Goal: Information Seeking & Learning: Learn about a topic

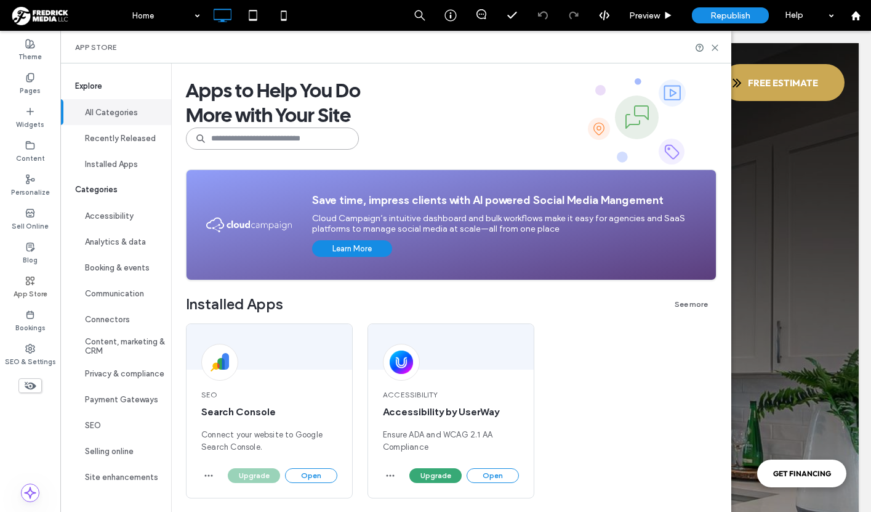
click at [263, 136] on input at bounding box center [272, 138] width 173 height 22
type input "****"
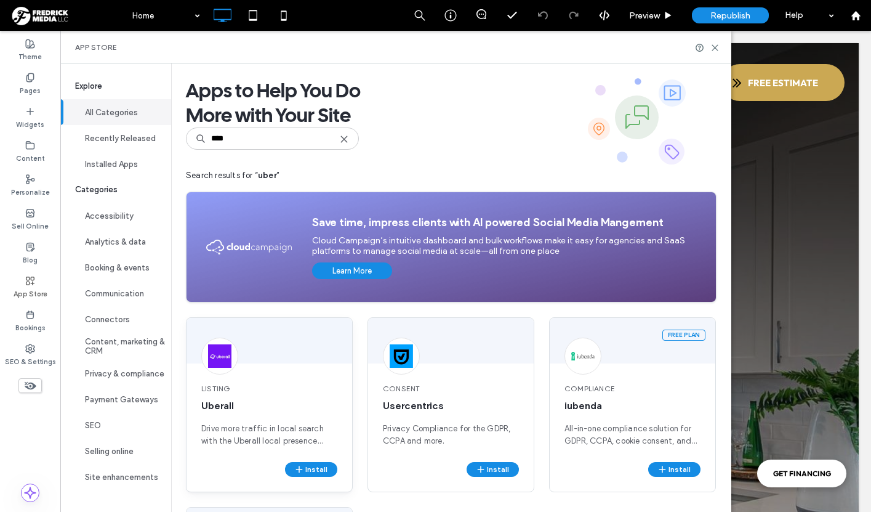
click at [284, 428] on span "Drive more traffic in local search with the Uberall local presence management p…" at bounding box center [269, 434] width 136 height 25
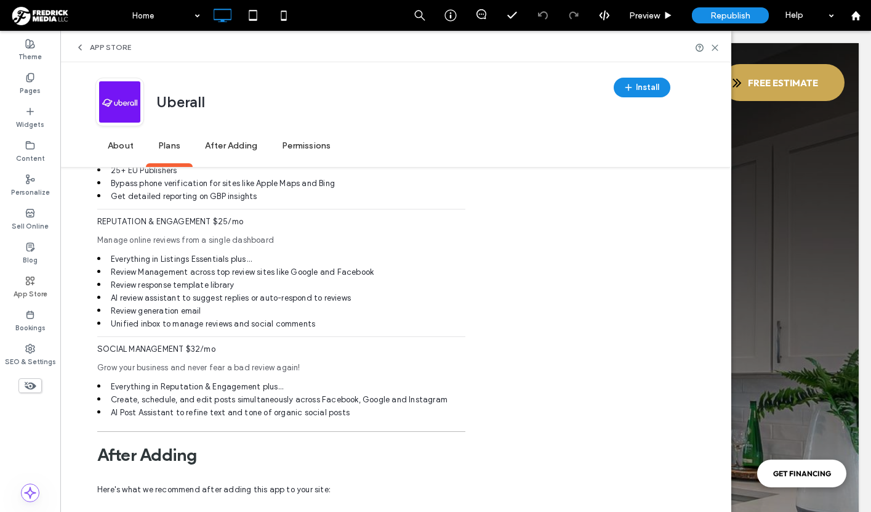
scroll to position [813, 0]
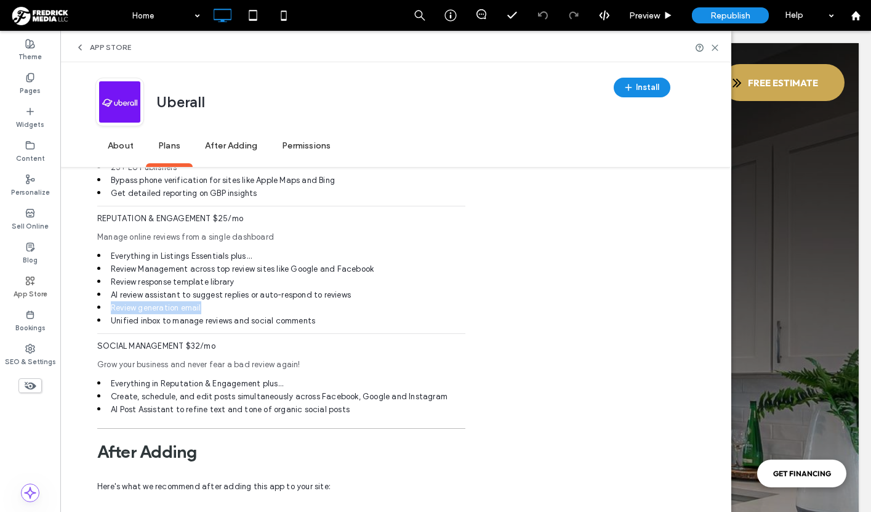
drag, startPoint x: 110, startPoint y: 307, endPoint x: 210, endPoint y: 307, distance: 99.7
click at [210, 307] on li "Review generation email" at bounding box center [281, 307] width 368 height 13
click at [215, 307] on li "Review generation email" at bounding box center [281, 307] width 368 height 13
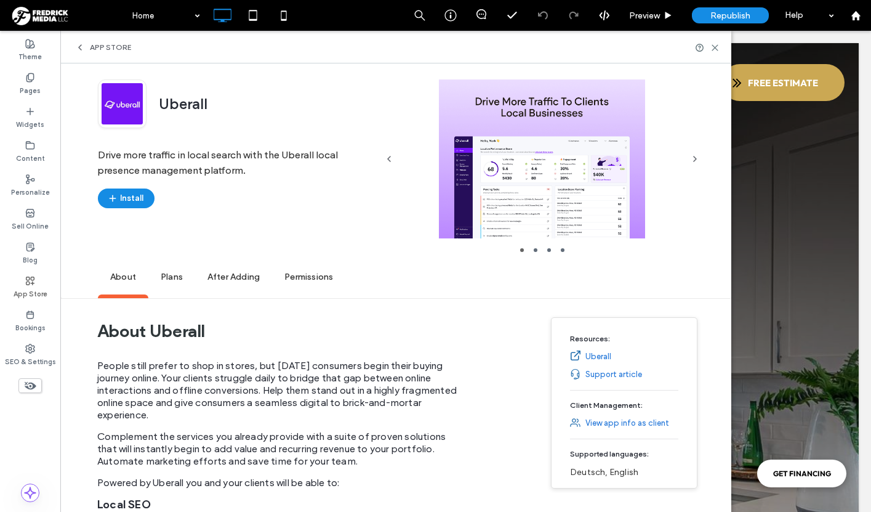
scroll to position [0, 0]
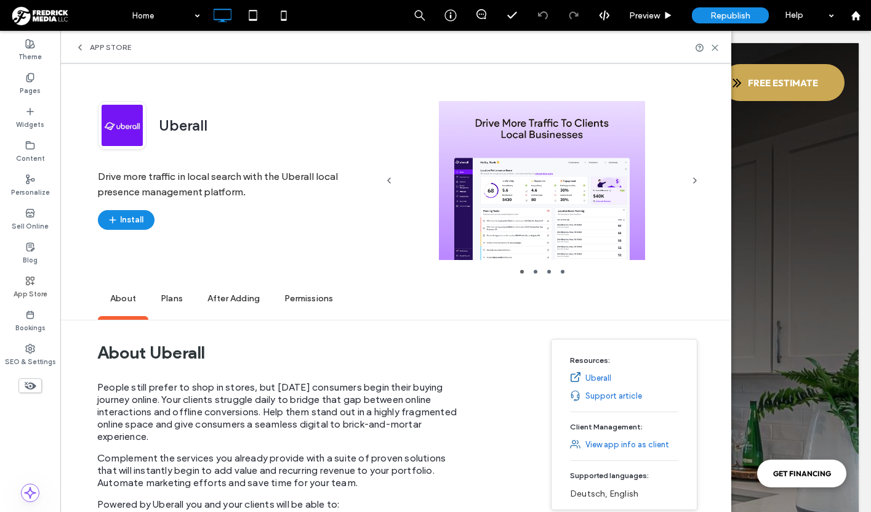
click at [553, 220] on div at bounding box center [541, 180] width 281 height 159
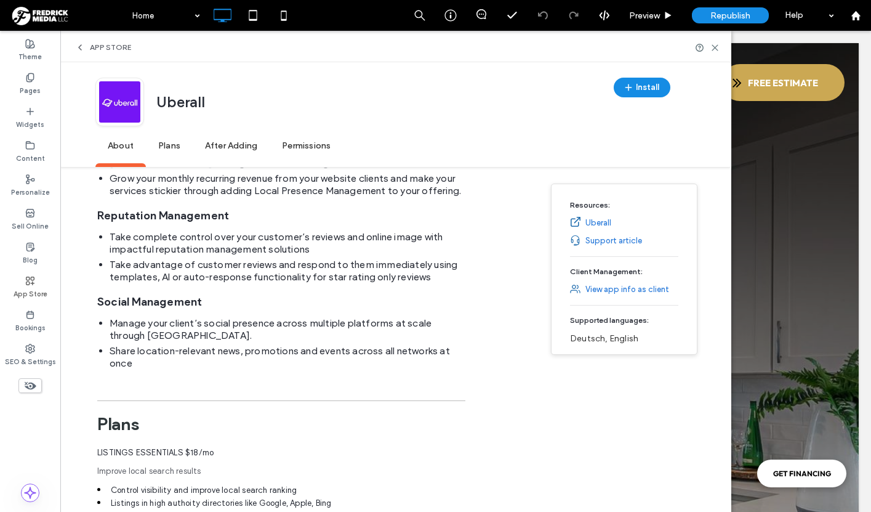
scroll to position [442, 0]
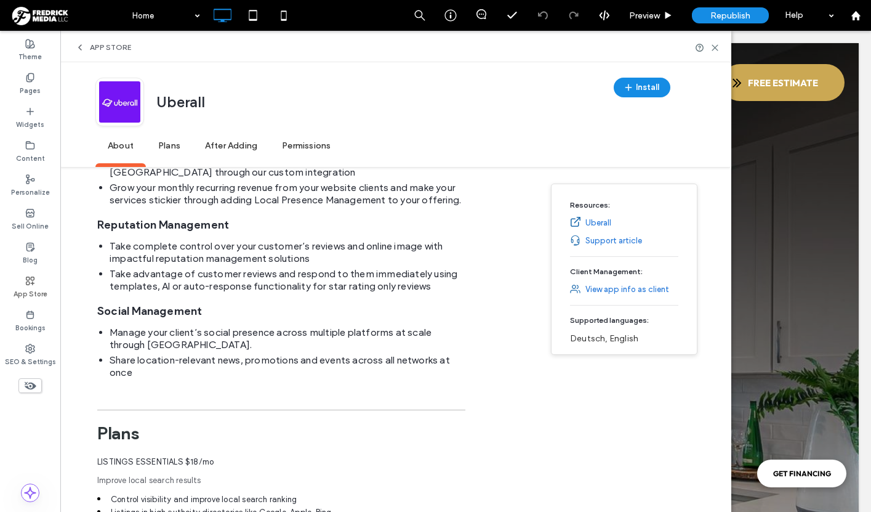
click at [595, 241] on link "Support article" at bounding box center [613, 241] width 57 height 12
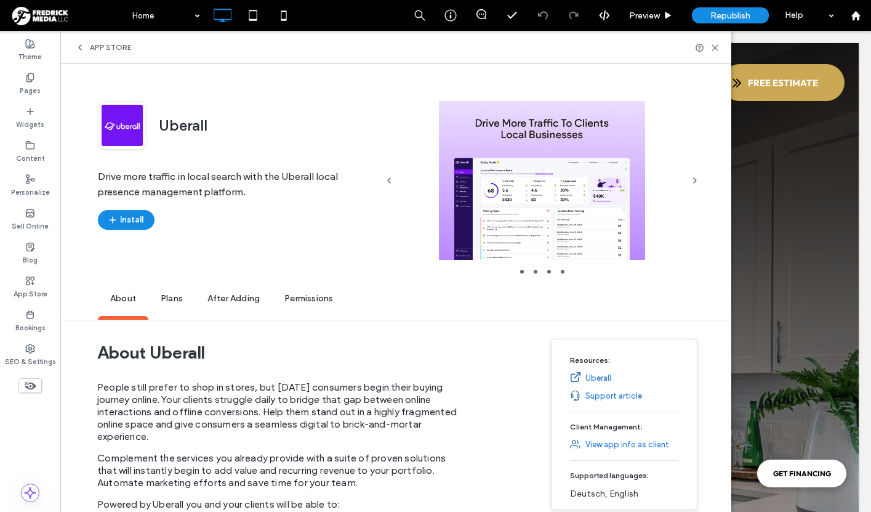
click at [573, 196] on div at bounding box center [541, 180] width 281 height 159
click at [696, 181] on icon "button" at bounding box center [695, 180] width 10 height 10
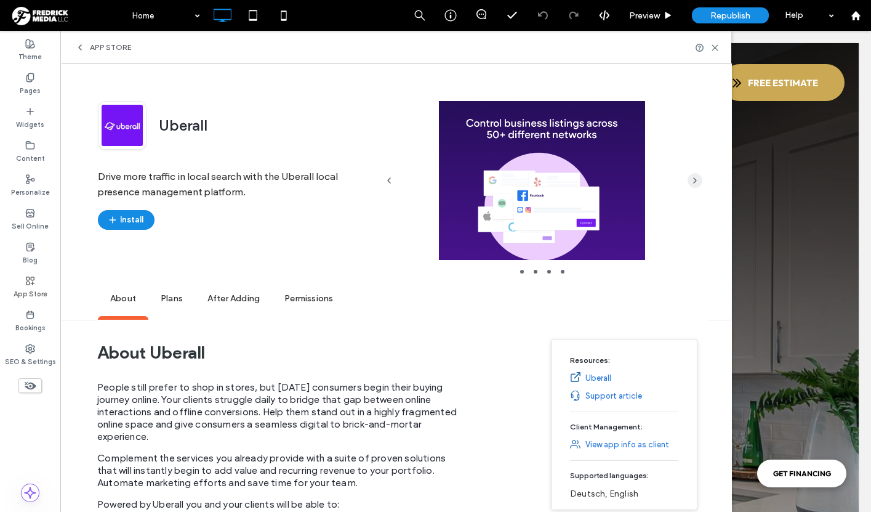
click at [696, 181] on icon "button" at bounding box center [695, 180] width 10 height 10
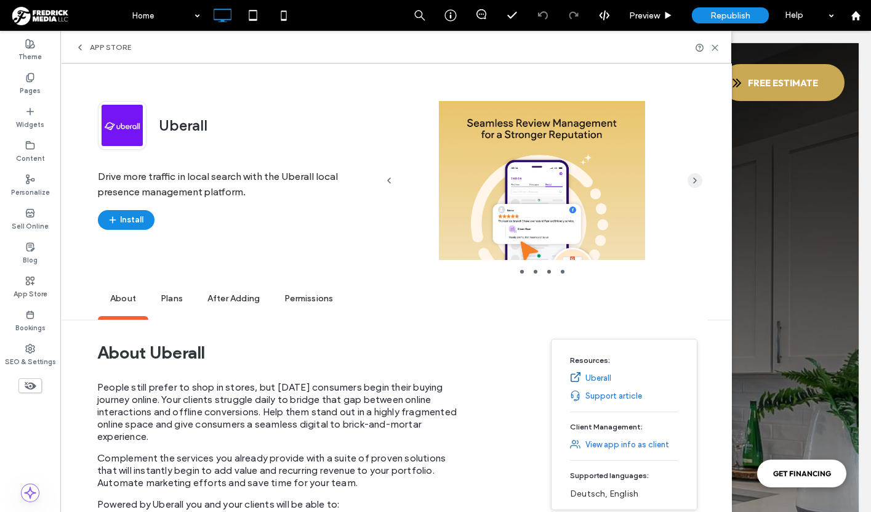
click at [696, 181] on icon "button" at bounding box center [695, 180] width 10 height 10
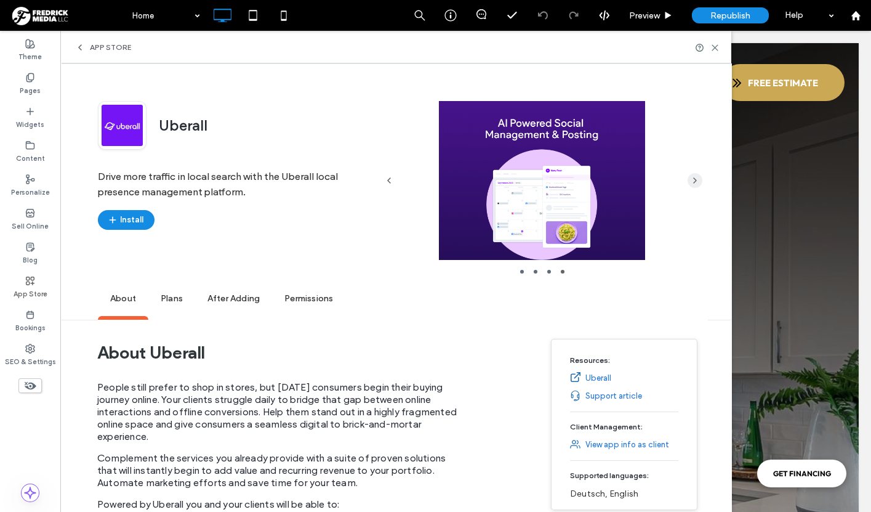
click at [696, 181] on icon "button" at bounding box center [695, 180] width 10 height 10
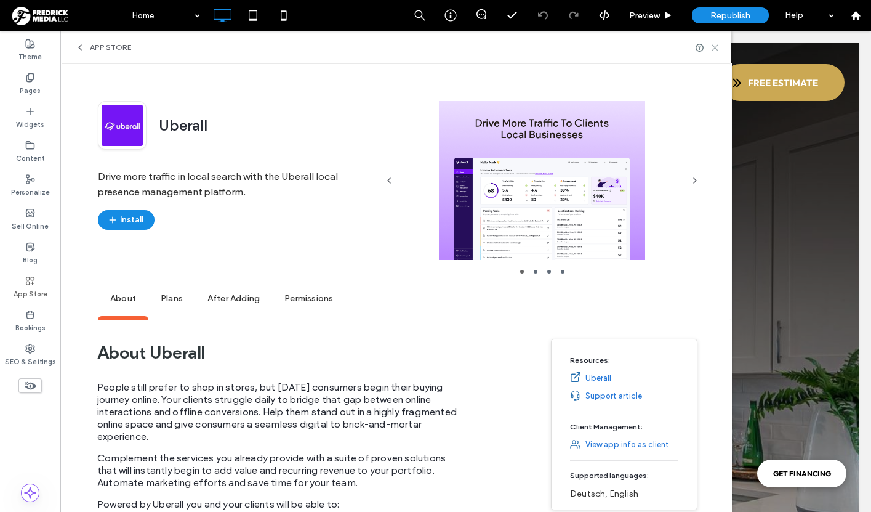
click at [717, 45] on use at bounding box center [715, 48] width 6 height 6
